Goal: Information Seeking & Learning: Learn about a topic

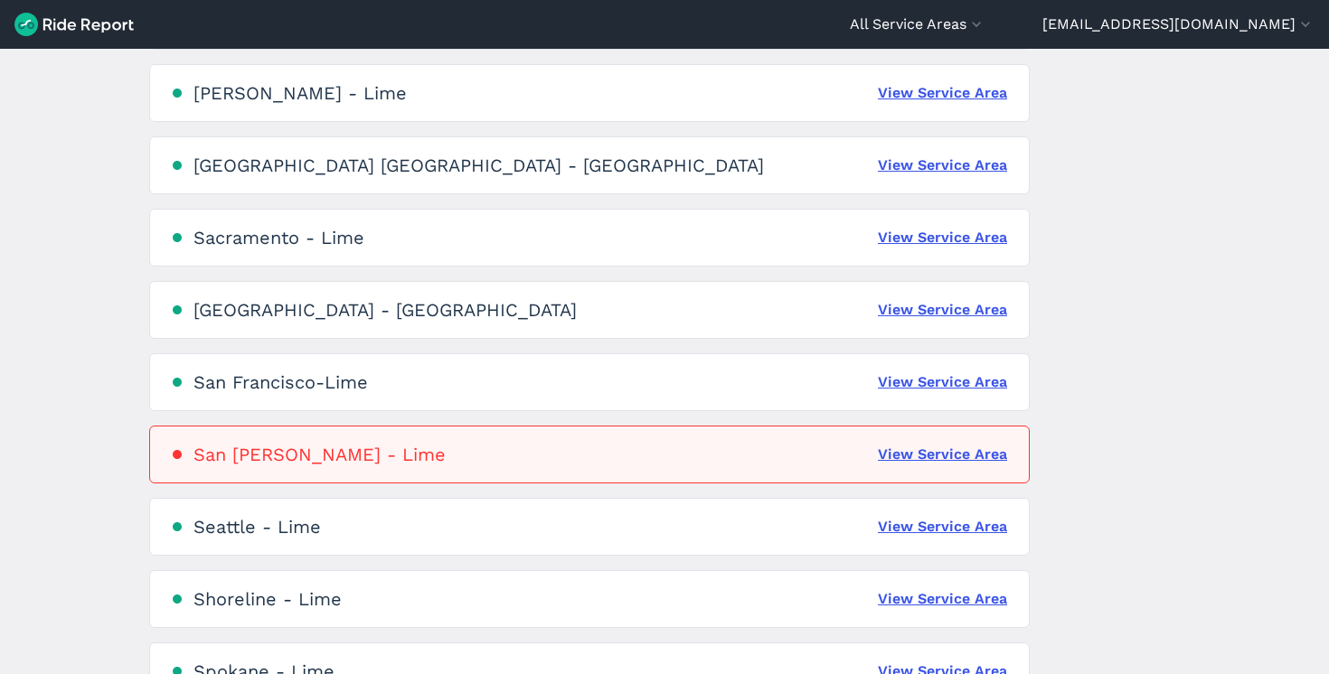
scroll to position [4159, 0]
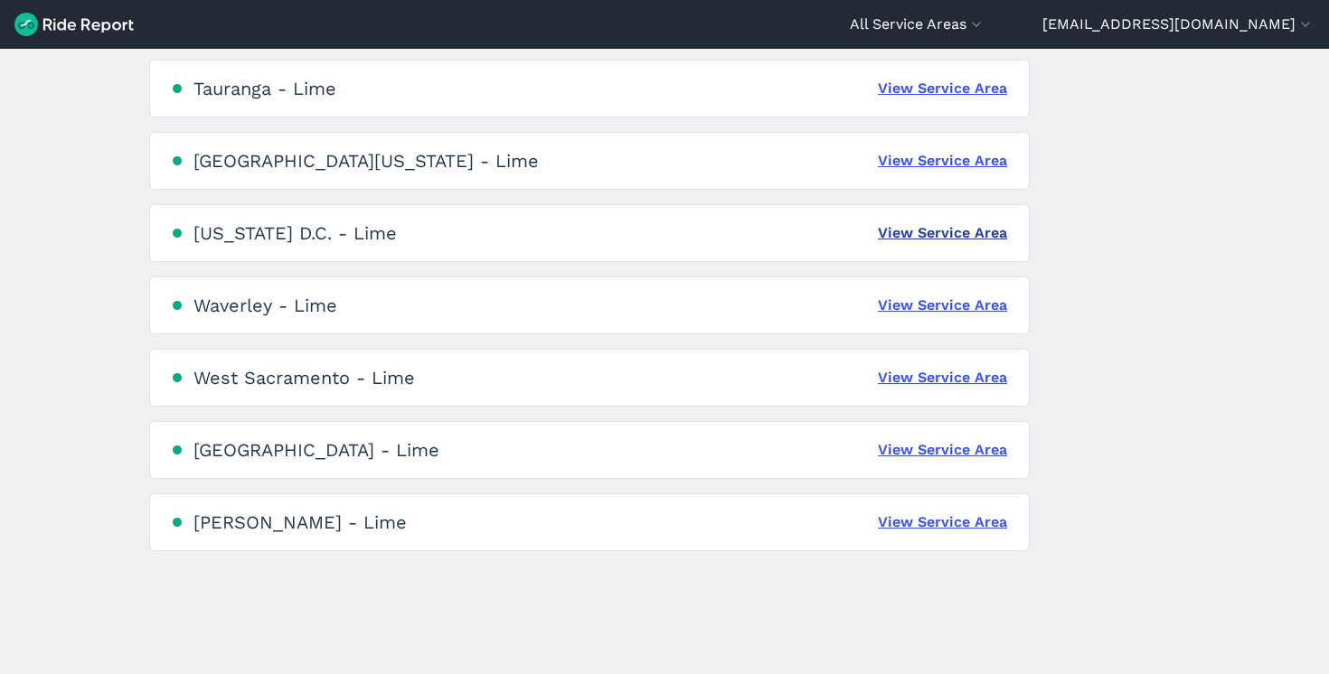
click at [919, 237] on link "View Service Area" at bounding box center [942, 233] width 129 height 22
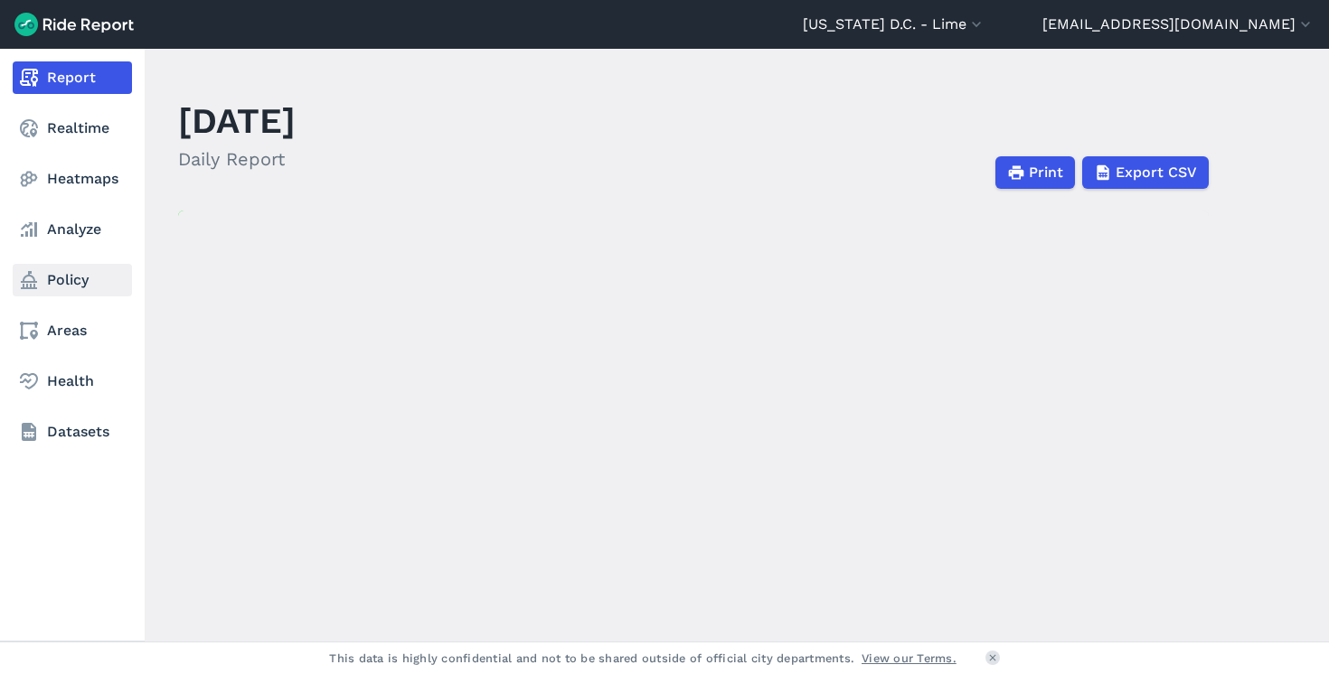
click at [67, 280] on link "Policy" at bounding box center [72, 280] width 119 height 33
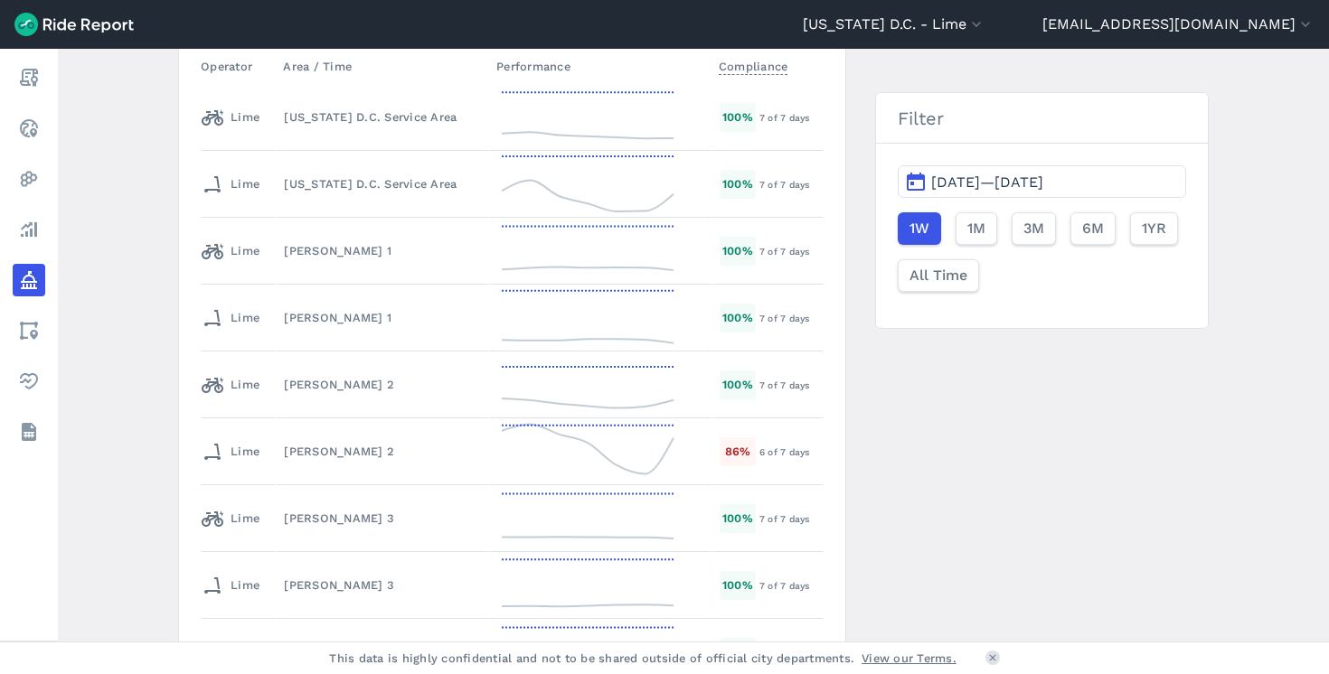
scroll to position [2938, 0]
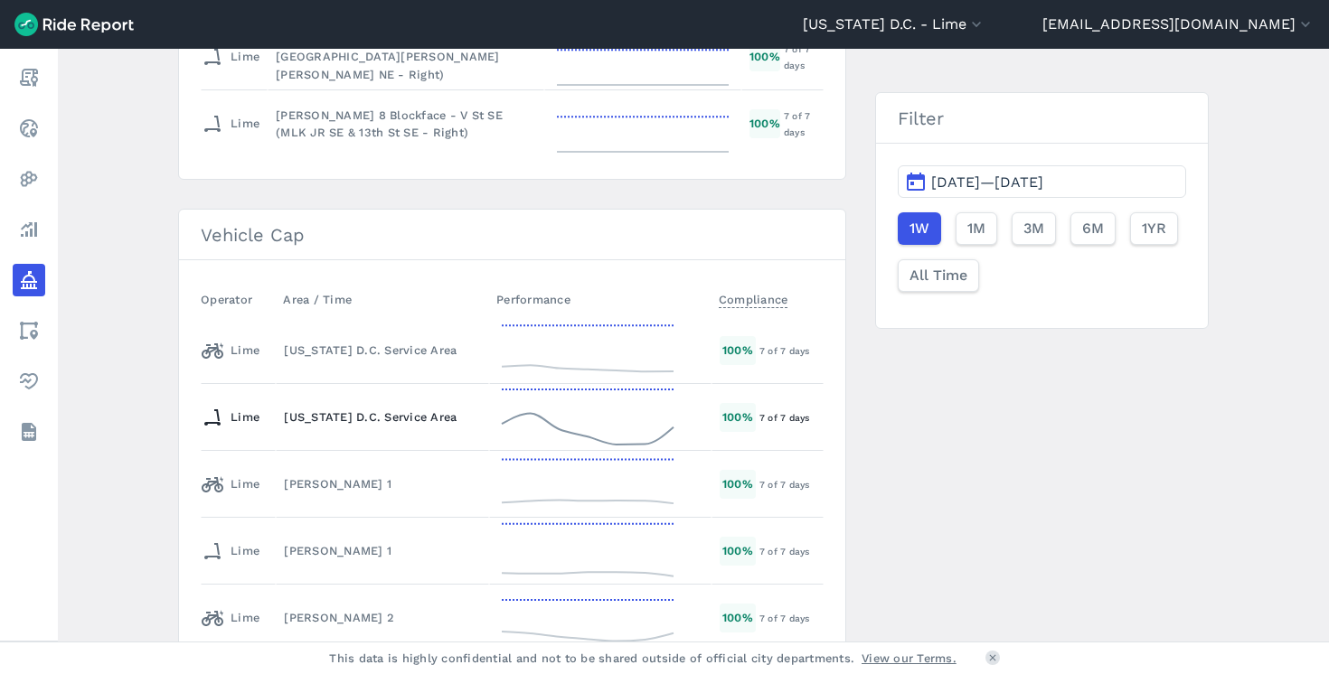
click at [375, 425] on div "[US_STATE] D.C. Service Area" at bounding box center [382, 417] width 197 height 17
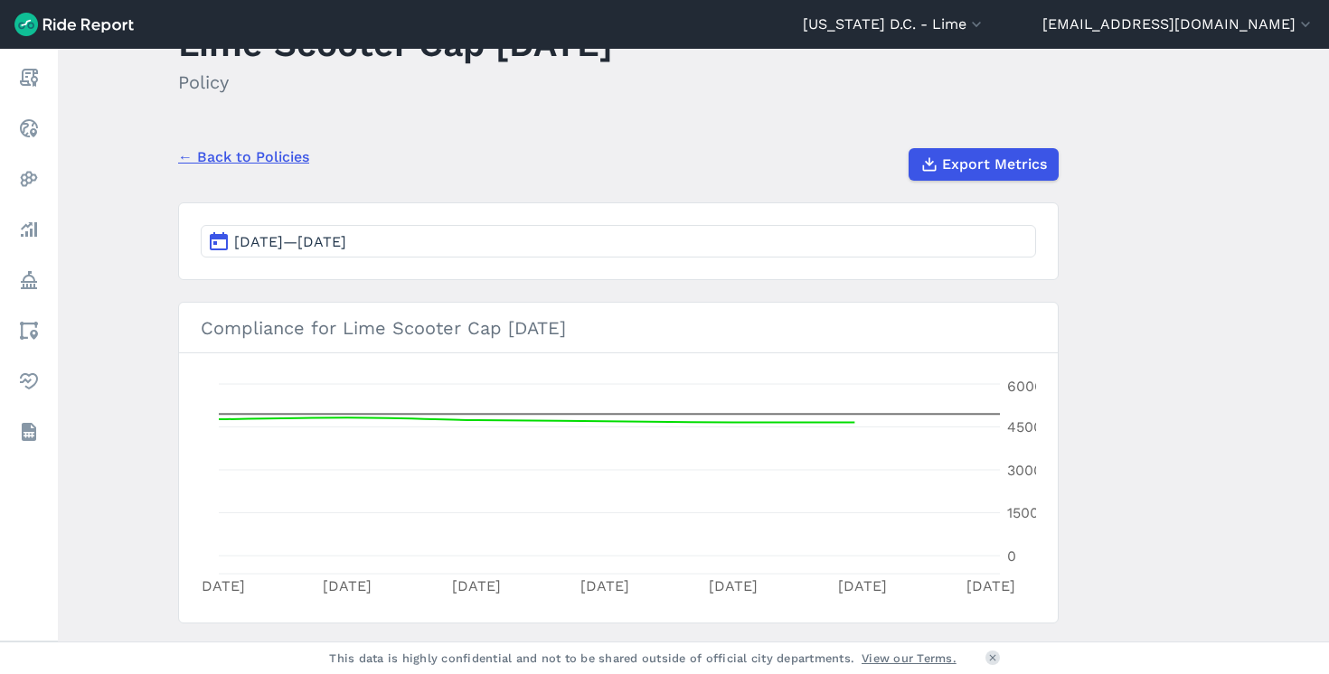
scroll to position [80, 0]
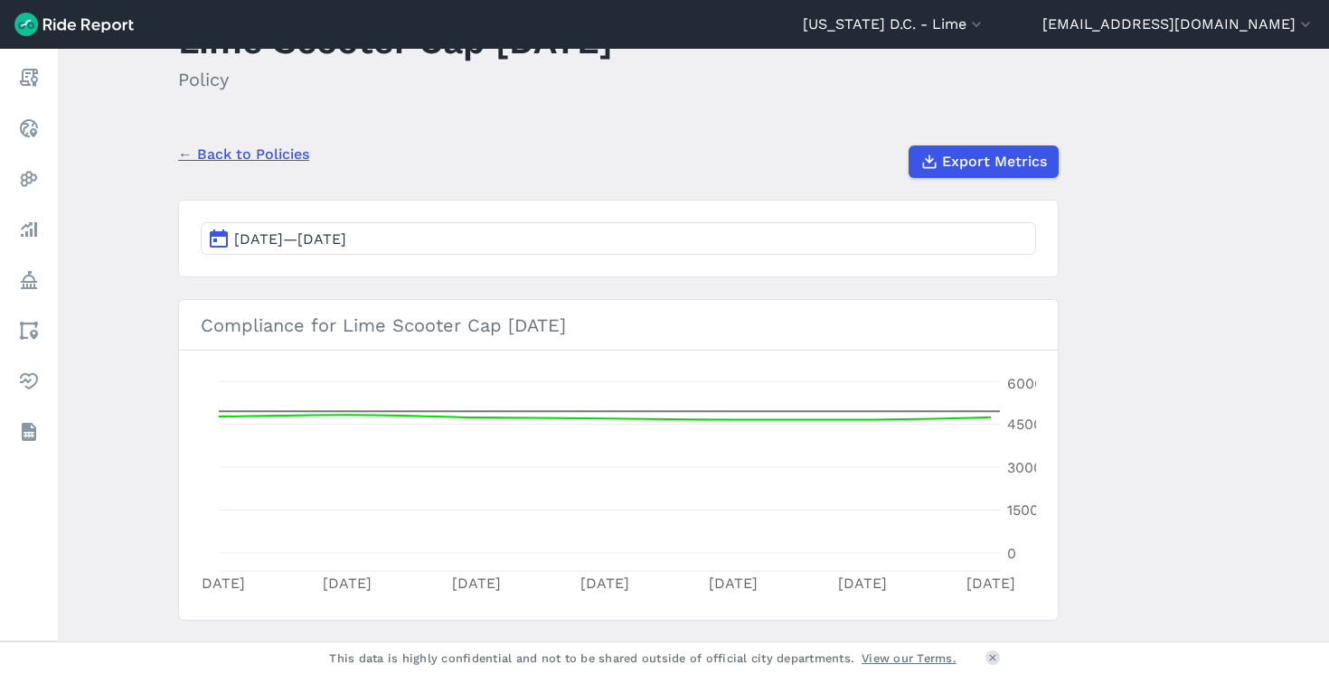
click at [346, 248] on span "[DATE]—[DATE]" at bounding box center [290, 238] width 112 height 17
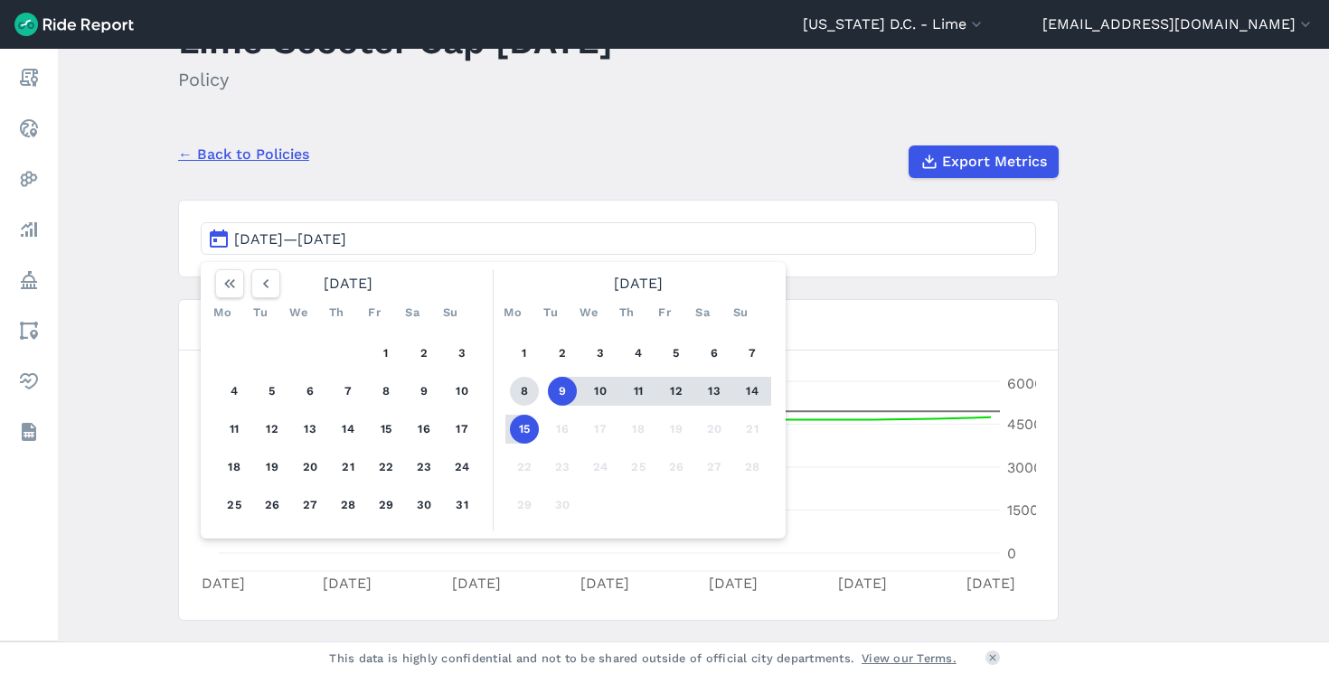
click at [521, 389] on button "8" at bounding box center [524, 391] width 29 height 29
click at [521, 428] on button "15" at bounding box center [524, 429] width 29 height 29
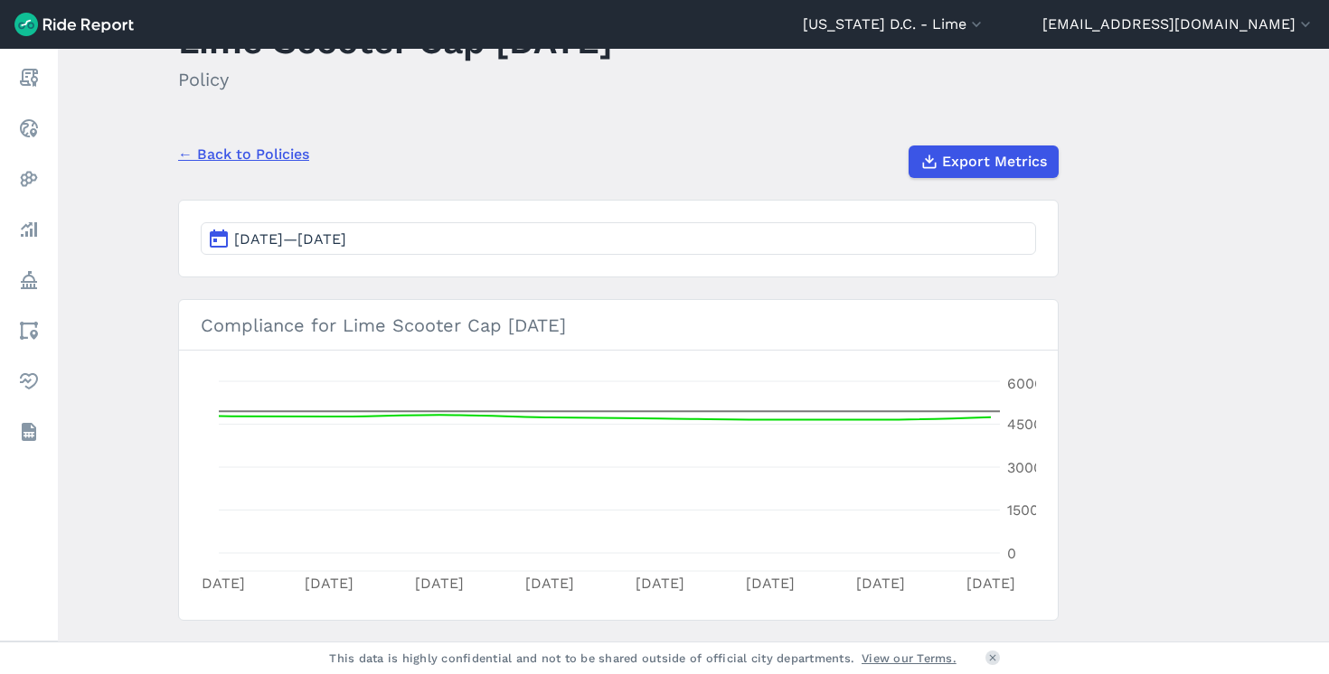
click at [207, 157] on link "← Back to Policies" at bounding box center [243, 155] width 131 height 22
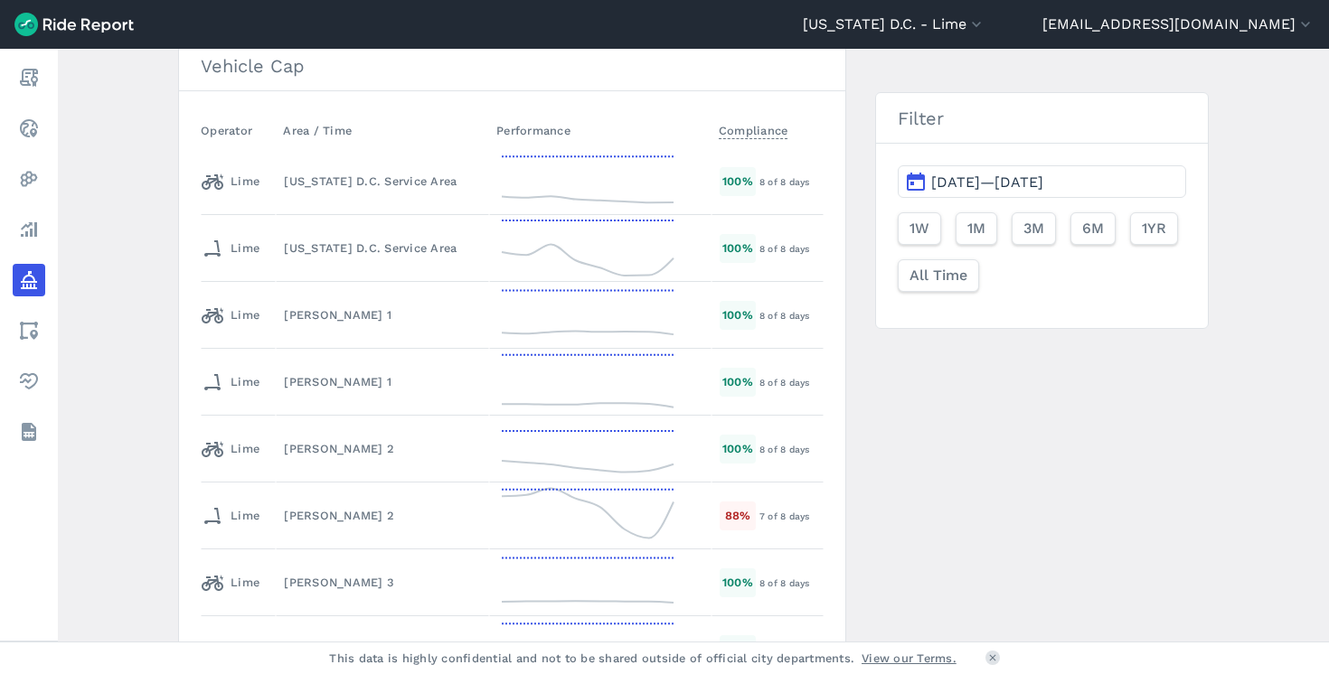
scroll to position [3104, 0]
click at [365, 184] on div "[US_STATE] D.C. Service Area" at bounding box center [382, 184] width 197 height 17
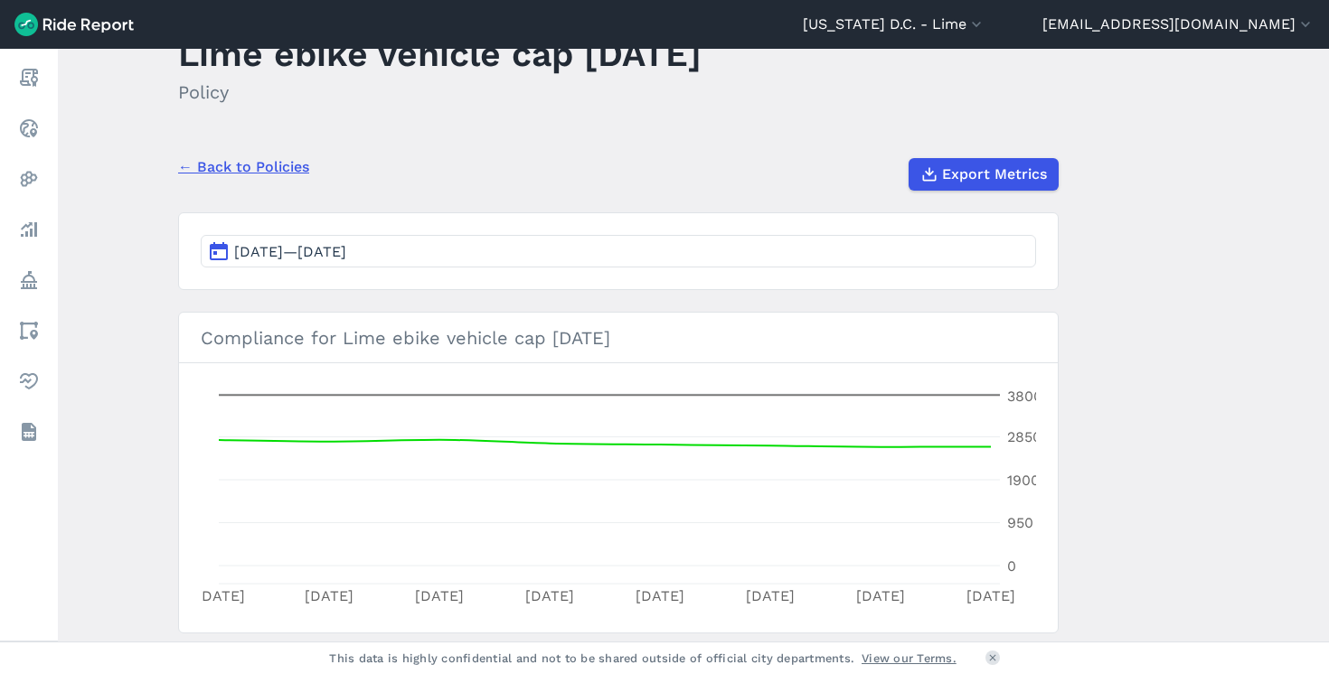
scroll to position [169, 0]
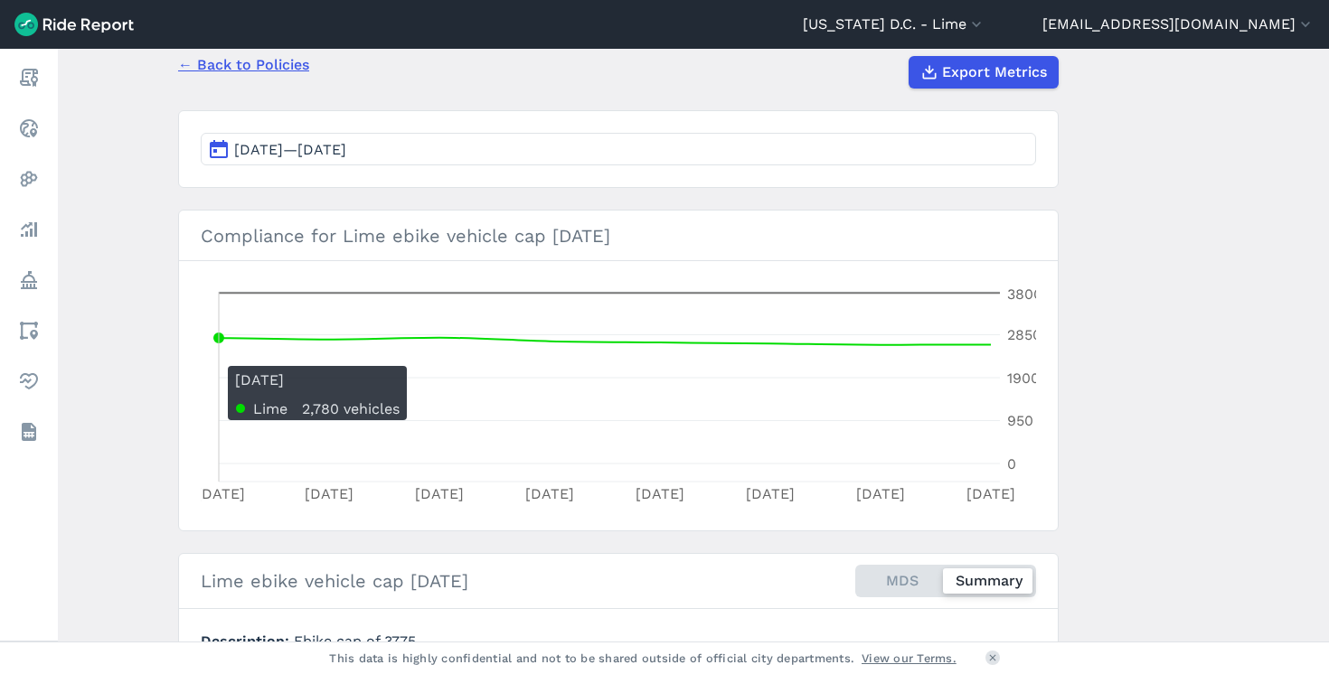
click at [231, 433] on icon "[DATE] [DATE] Sep [DATE] Sep [DATE] Sep [DATE] 0 950 1900 2850 3800" at bounding box center [618, 396] width 835 height 226
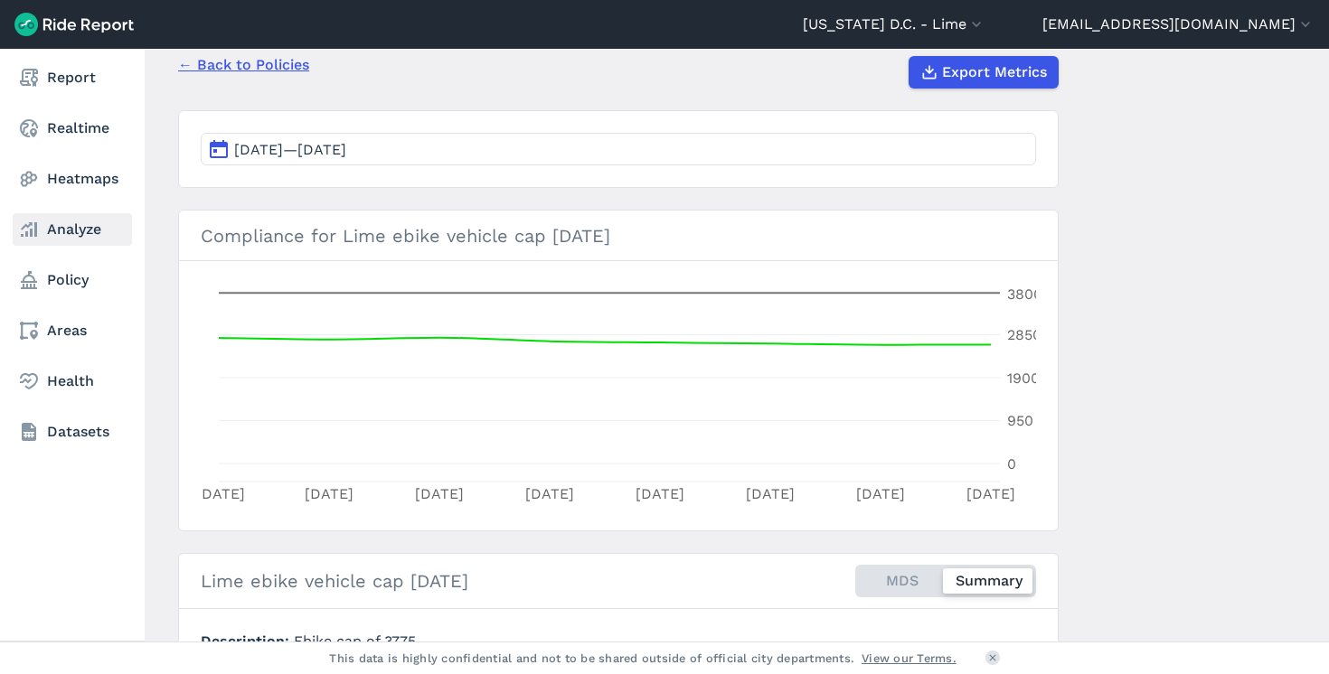
click at [63, 234] on link "Analyze" at bounding box center [72, 229] width 119 height 33
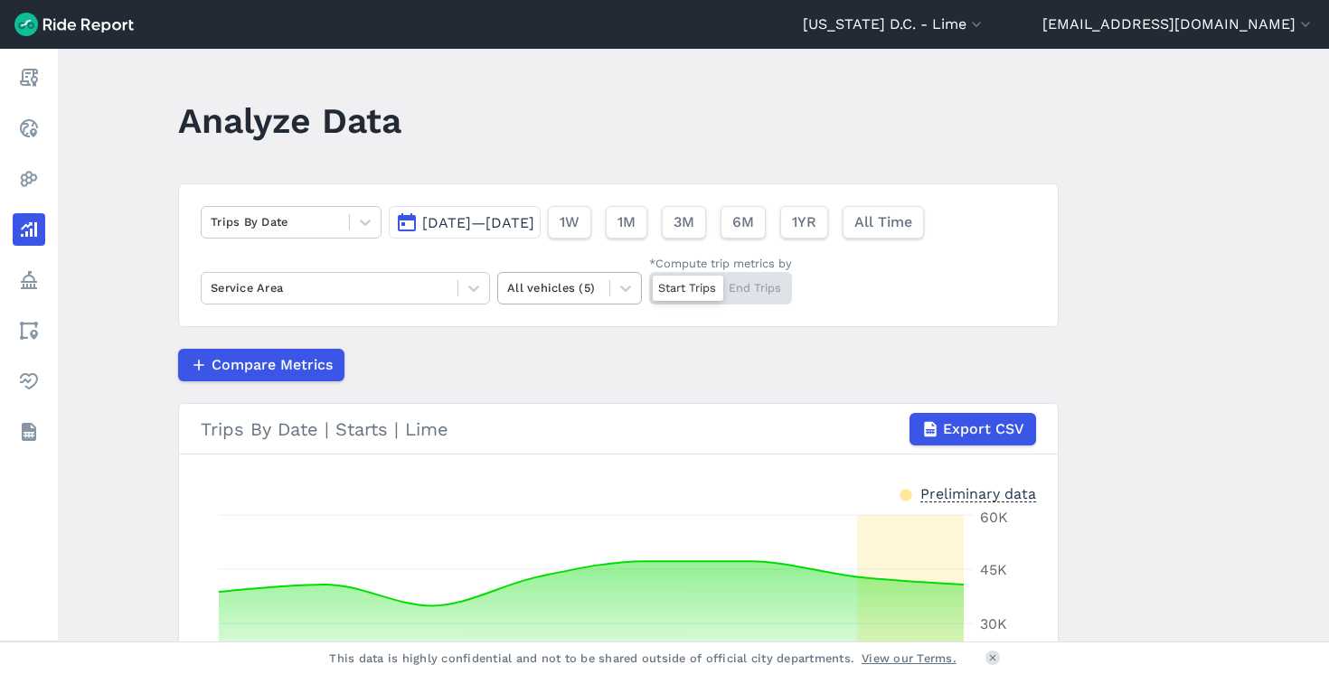
click at [567, 292] on div at bounding box center [553, 287] width 93 height 21
click at [556, 371] on div "E-Bikes" at bounding box center [569, 363] width 145 height 32
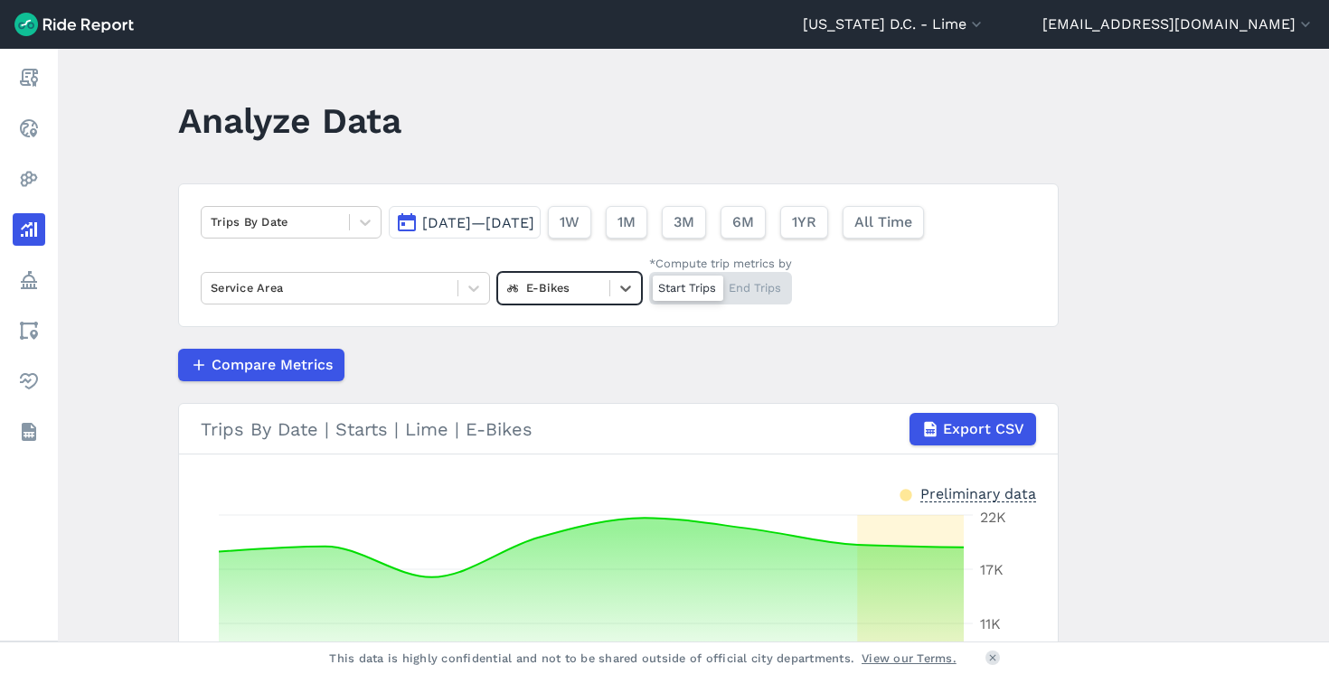
scroll to position [127, 0]
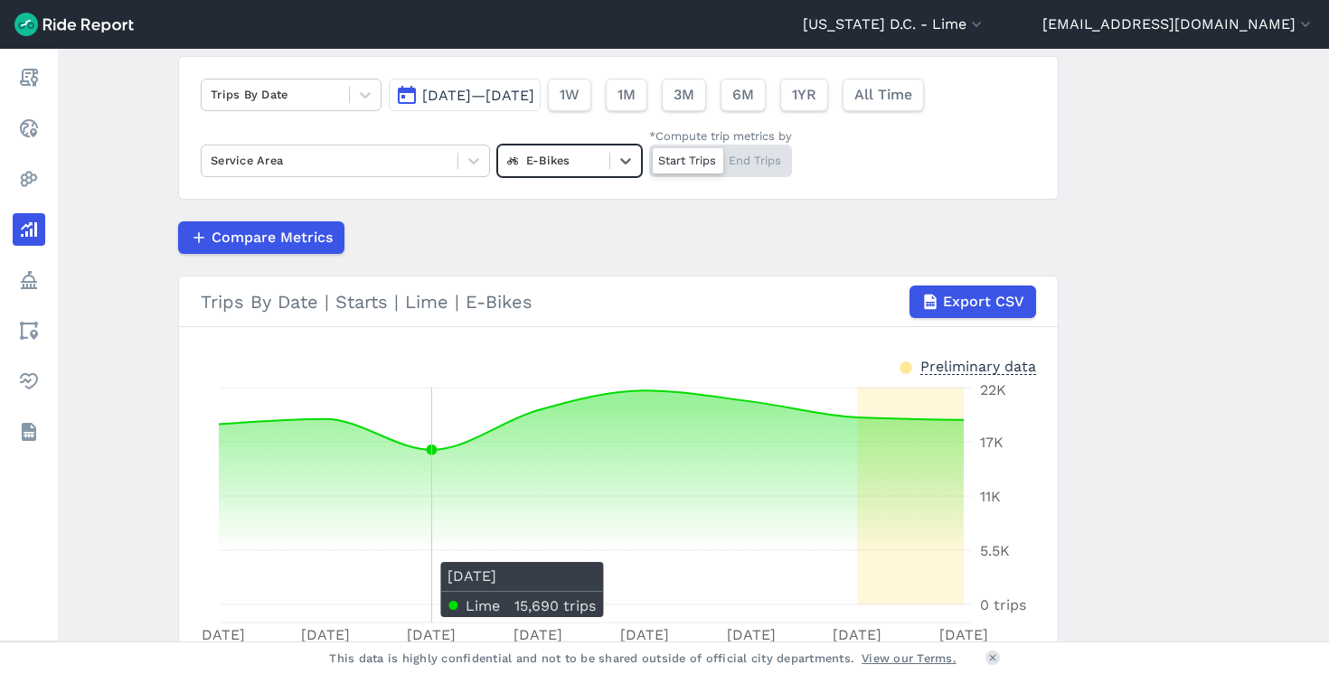
click at [409, 546] on icon at bounding box center [591, 497] width 745 height 214
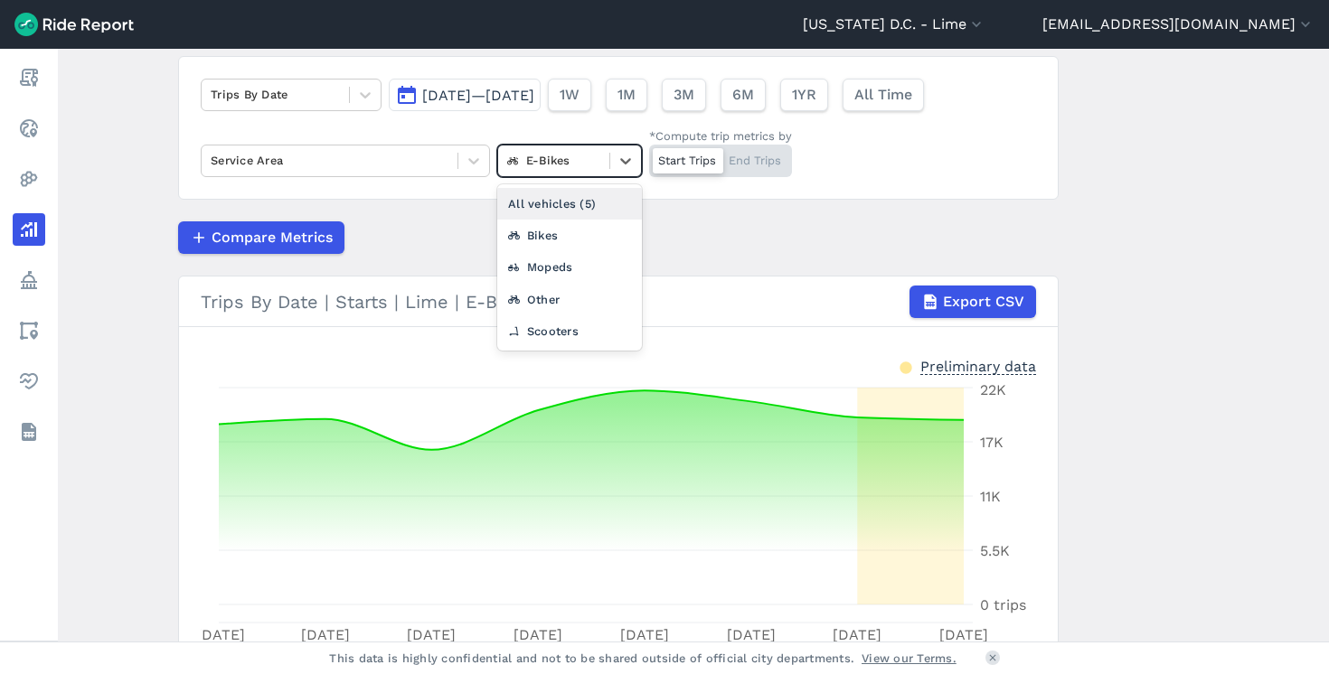
click at [569, 160] on div at bounding box center [553, 160] width 93 height 21
click at [569, 319] on div "Scooters" at bounding box center [569, 331] width 145 height 32
